Goal: Task Accomplishment & Management: Use online tool/utility

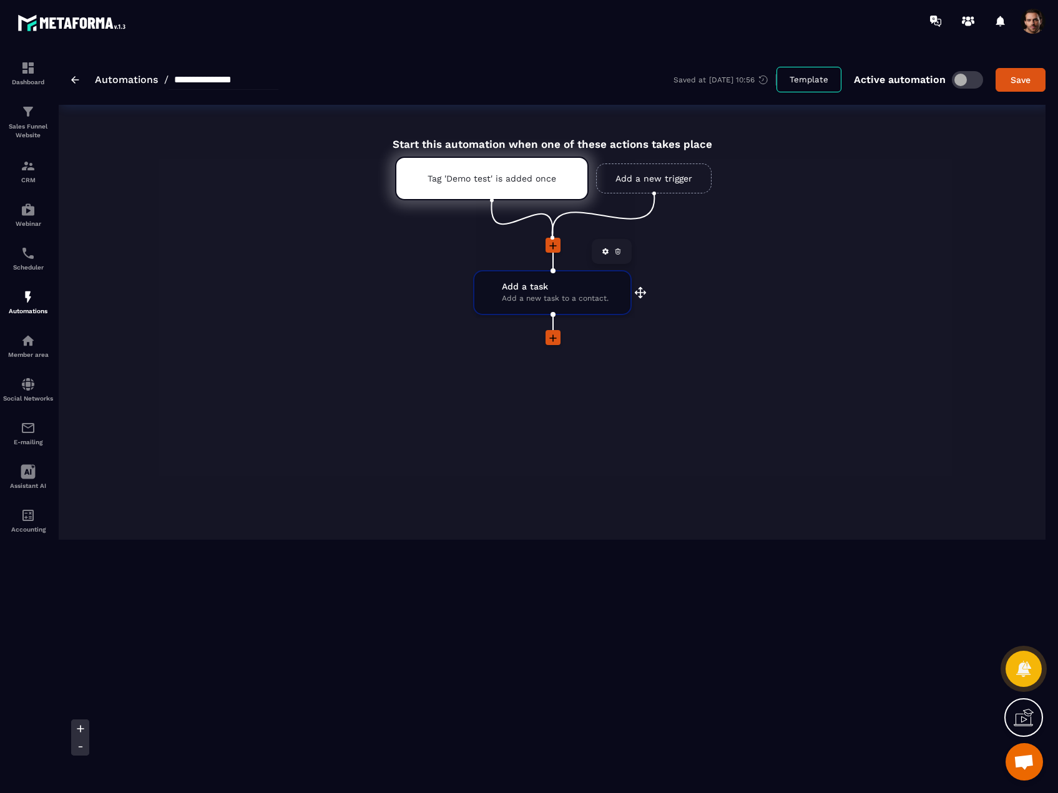
click at [574, 293] on span "Add a new task to a contact." at bounding box center [555, 299] width 107 height 12
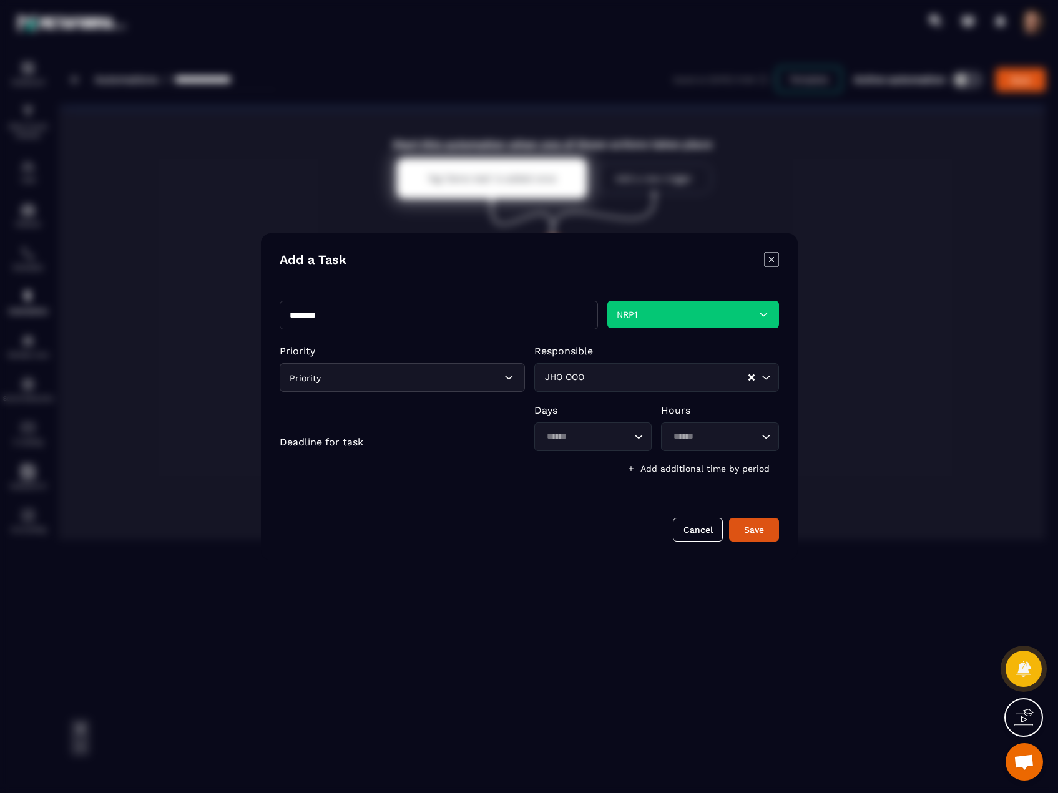
click at [765, 258] on icon "Modal window" at bounding box center [771, 259] width 15 height 15
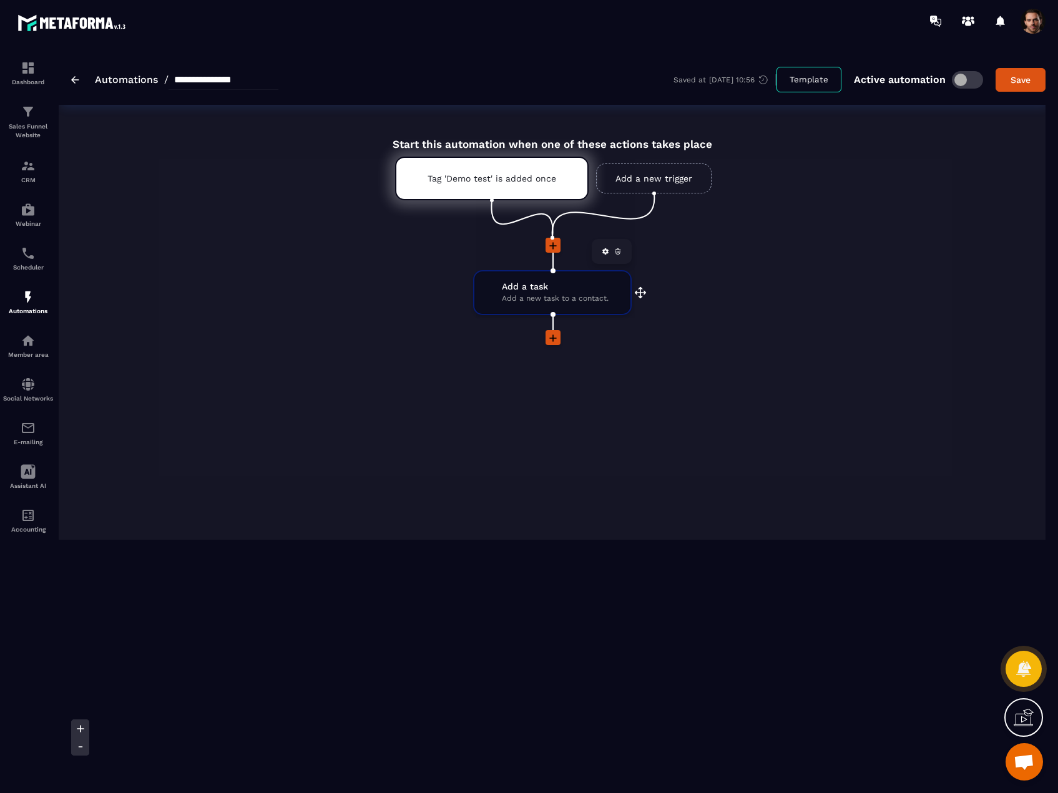
click at [509, 300] on span "Add a new task to a contact." at bounding box center [555, 299] width 107 height 12
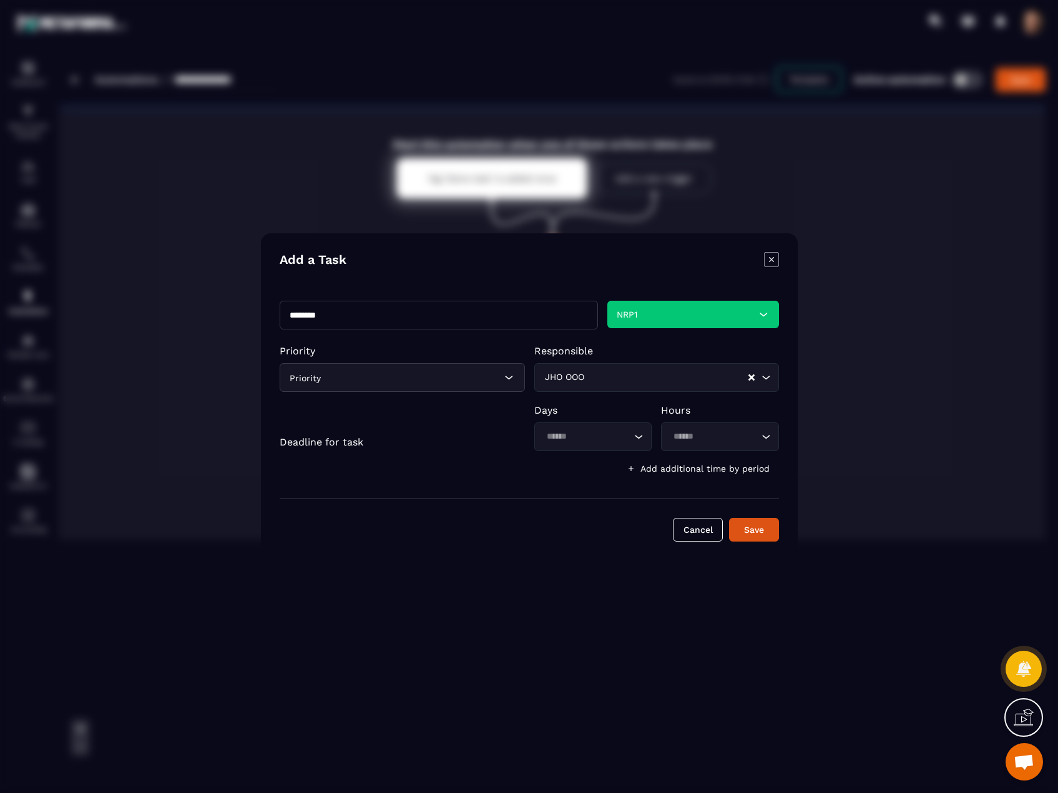
click at [767, 263] on icon "Modal window" at bounding box center [771, 259] width 15 height 15
